Goal: Task Accomplishment & Management: Manage account settings

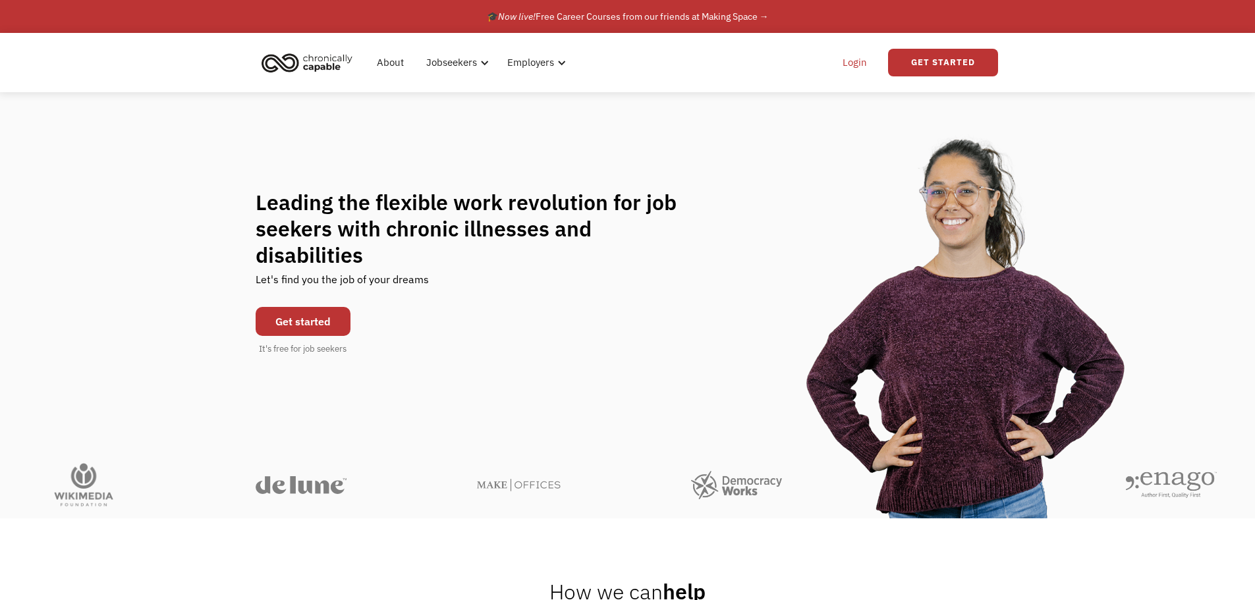
click at [842, 69] on link "Login" at bounding box center [855, 62] width 40 height 42
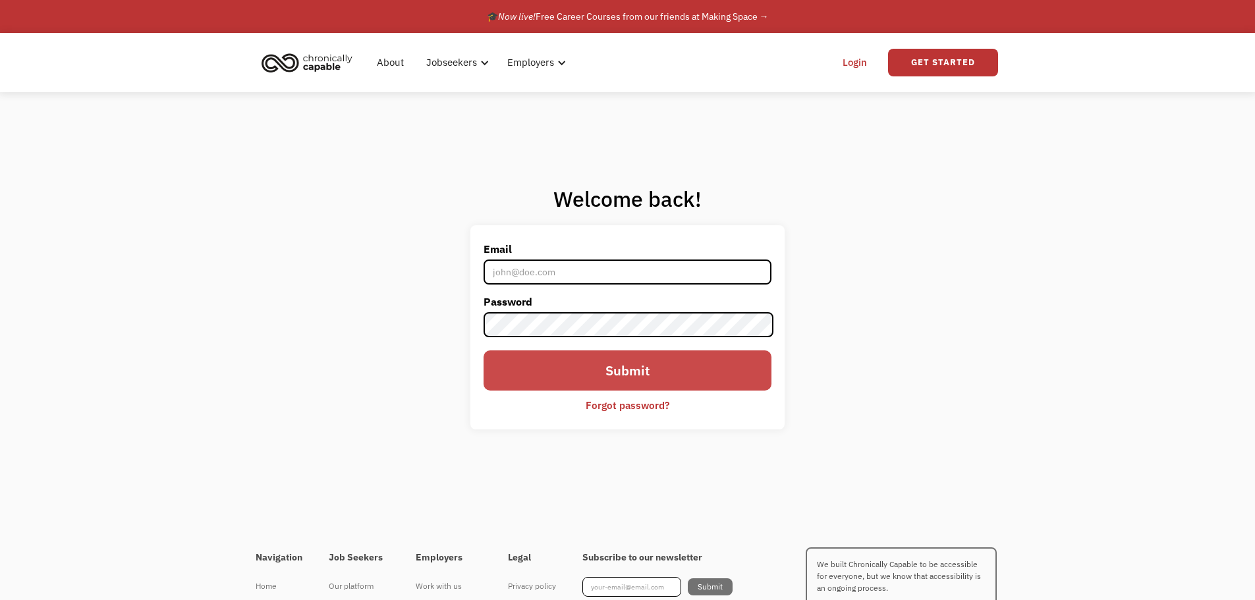
type input "[EMAIL_ADDRESS][DOMAIN_NAME]"
click at [547, 355] on input "Submit" at bounding box center [626, 370] width 287 height 40
